Goal: Task Accomplishment & Management: Use online tool/utility

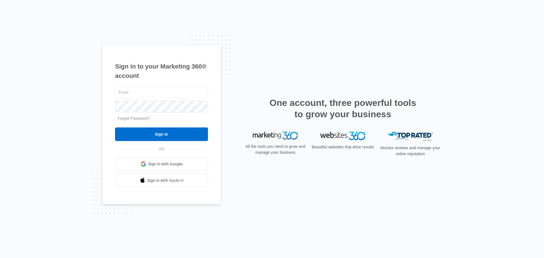
type input "[PERSON_NAME][EMAIL_ADDRESS][DOMAIN_NAME]"
click at [81, 122] on div "Sign in to your Marketing 360® account [PERSON_NAME][EMAIL_ADDRESS][DOMAIN_NAME…" at bounding box center [272, 129] width 544 height 258
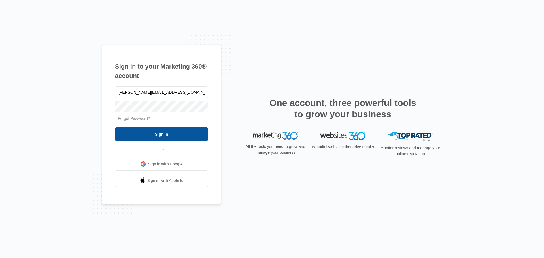
click at [139, 133] on input "Sign In" at bounding box center [161, 135] width 93 height 14
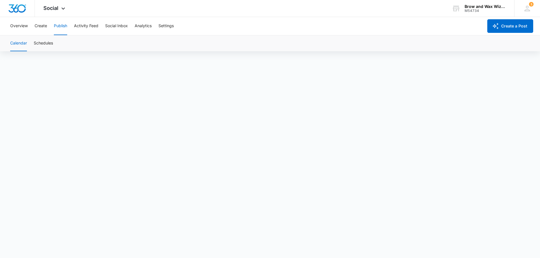
click at [430, 41] on div "Calendar Schedules" at bounding box center [270, 43] width 526 height 16
click at [295, 37] on div "Calendar Schedules" at bounding box center [270, 43] width 526 height 16
